Goal: Information Seeking & Learning: Understand process/instructions

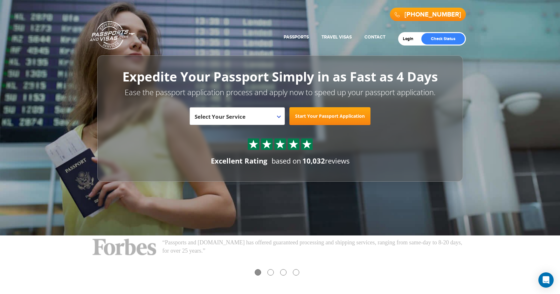
click at [434, 16] on link "[PHONE_NUMBER]" at bounding box center [432, 15] width 57 height 8
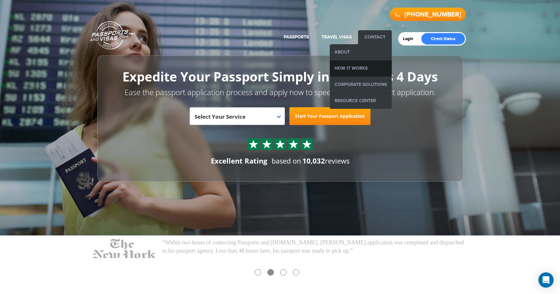
click at [359, 67] on link "How it Works" at bounding box center [361, 68] width 62 height 16
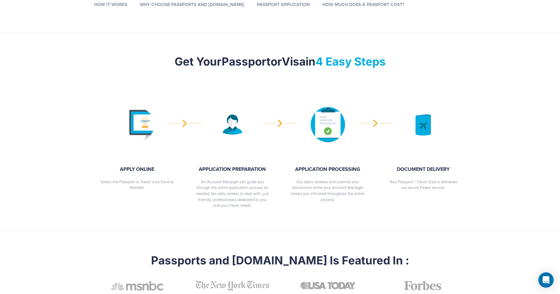
scroll to position [221, 0]
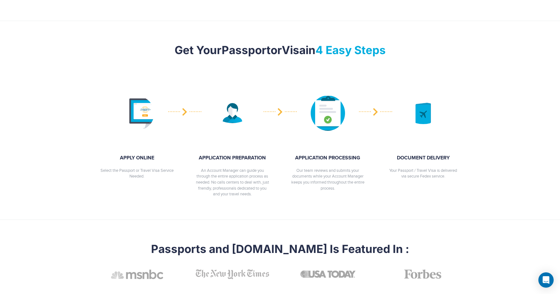
click at [249, 160] on strong "APPLICATION PREPARATION" at bounding box center [232, 157] width 73 height 7
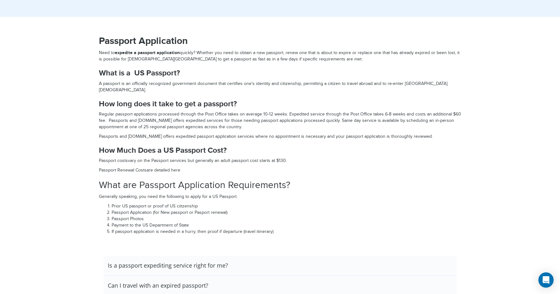
scroll to position [673, 0]
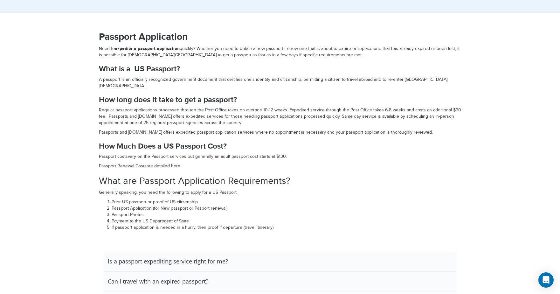
click at [324, 181] on h2 "What are Passport Application Requirements?" at bounding box center [280, 181] width 362 height 10
click at [157, 166] on p "Passport Renewal Costs are detailed here" at bounding box center [280, 166] width 362 height 6
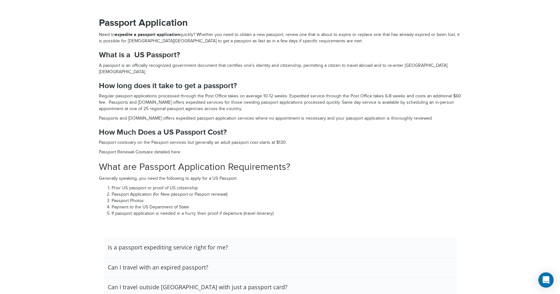
scroll to position [689, 0]
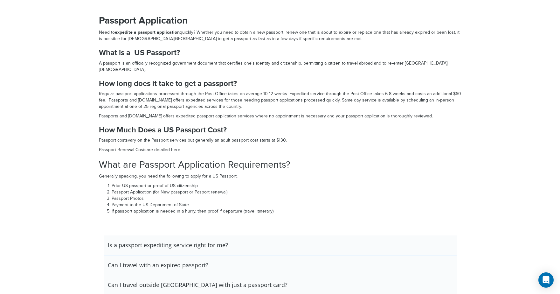
click at [175, 151] on p "Passport Renewal Costs are detailed here" at bounding box center [280, 150] width 362 height 6
click at [153, 152] on p "Passport Renewal Costs are detailed here" at bounding box center [280, 150] width 362 height 6
drag, startPoint x: 172, startPoint y: 151, endPoint x: 189, endPoint y: 158, distance: 18.9
click at [189, 158] on div "Passport Application Need to expedite a passport application quickly? Whether y…" at bounding box center [280, 212] width 372 height 407
click at [187, 158] on div "Passport Application Need to expedite a passport application quickly? Whether y…" at bounding box center [280, 212] width 372 height 407
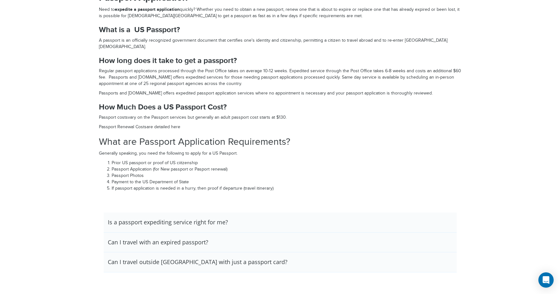
scroll to position [717, 0]
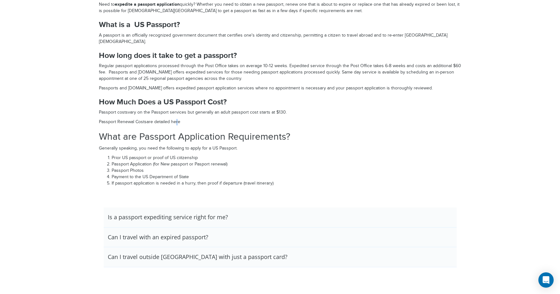
click at [175, 121] on p "Passport Renewal Costs are detailed here" at bounding box center [280, 122] width 362 height 6
click at [182, 140] on h2 "What are Passport Application Requirements?" at bounding box center [280, 137] width 362 height 10
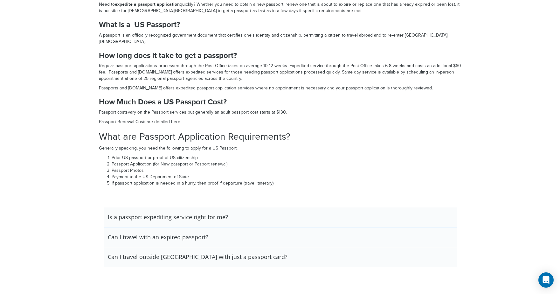
click at [175, 172] on li "Passport Photos" at bounding box center [287, 171] width 350 height 6
click at [163, 163] on li "Passport Application (for New passport or Pasport renewal)" at bounding box center [287, 164] width 350 height 6
click at [176, 140] on h2 "What are Passport Application Requirements?" at bounding box center [280, 137] width 362 height 10
click at [171, 149] on p "Generally speaking, you need the following to apply for a US Passport." at bounding box center [280, 148] width 362 height 6
click at [186, 172] on li "Passport Photos" at bounding box center [287, 171] width 350 height 6
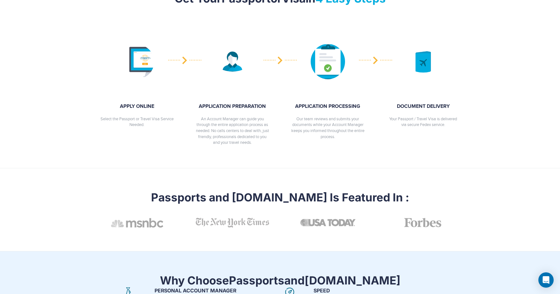
scroll to position [272, 0]
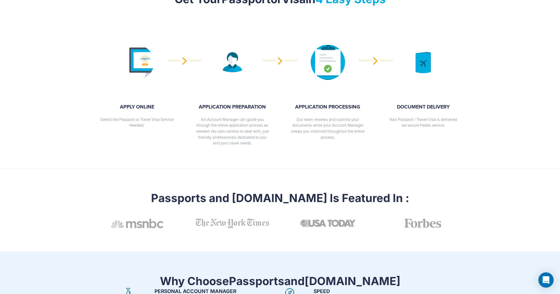
click at [426, 60] on img at bounding box center [423, 62] width 34 height 22
click at [145, 66] on img at bounding box center [137, 62] width 34 height 34
